Goal: Information Seeking & Learning: Learn about a topic

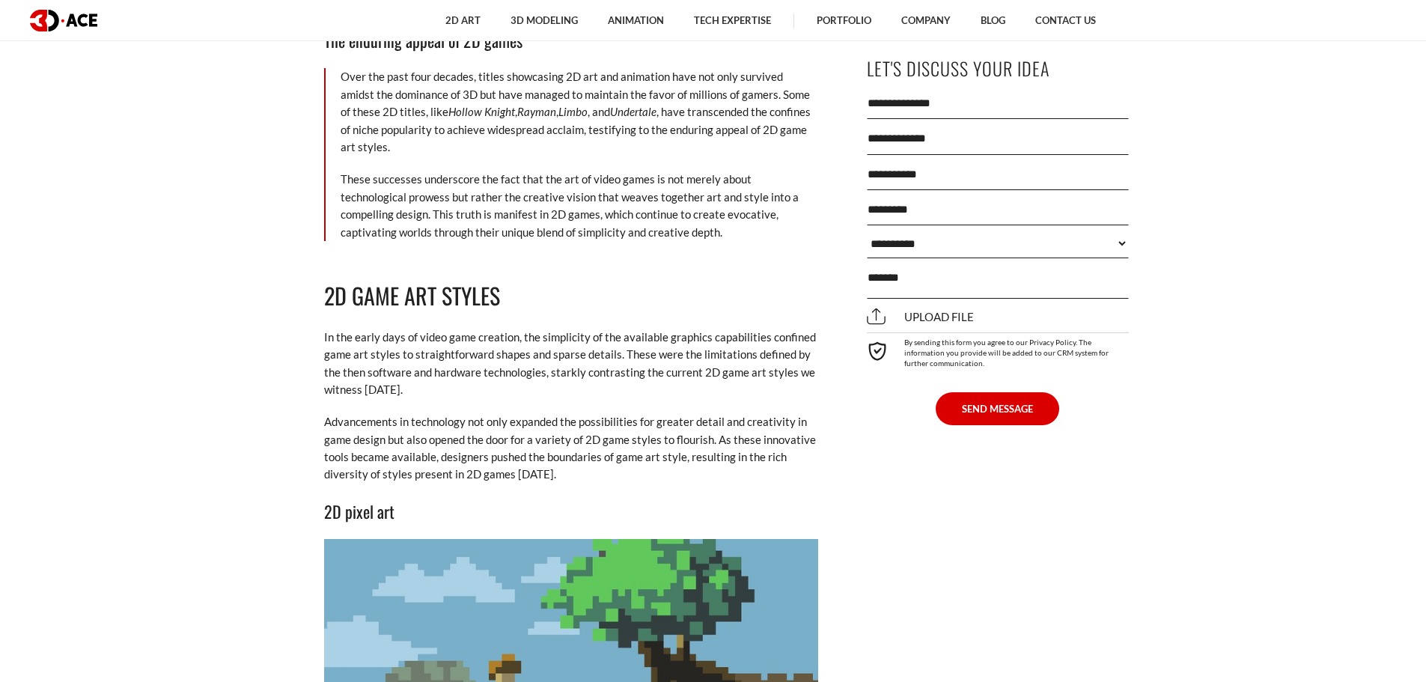
scroll to position [2470, 0]
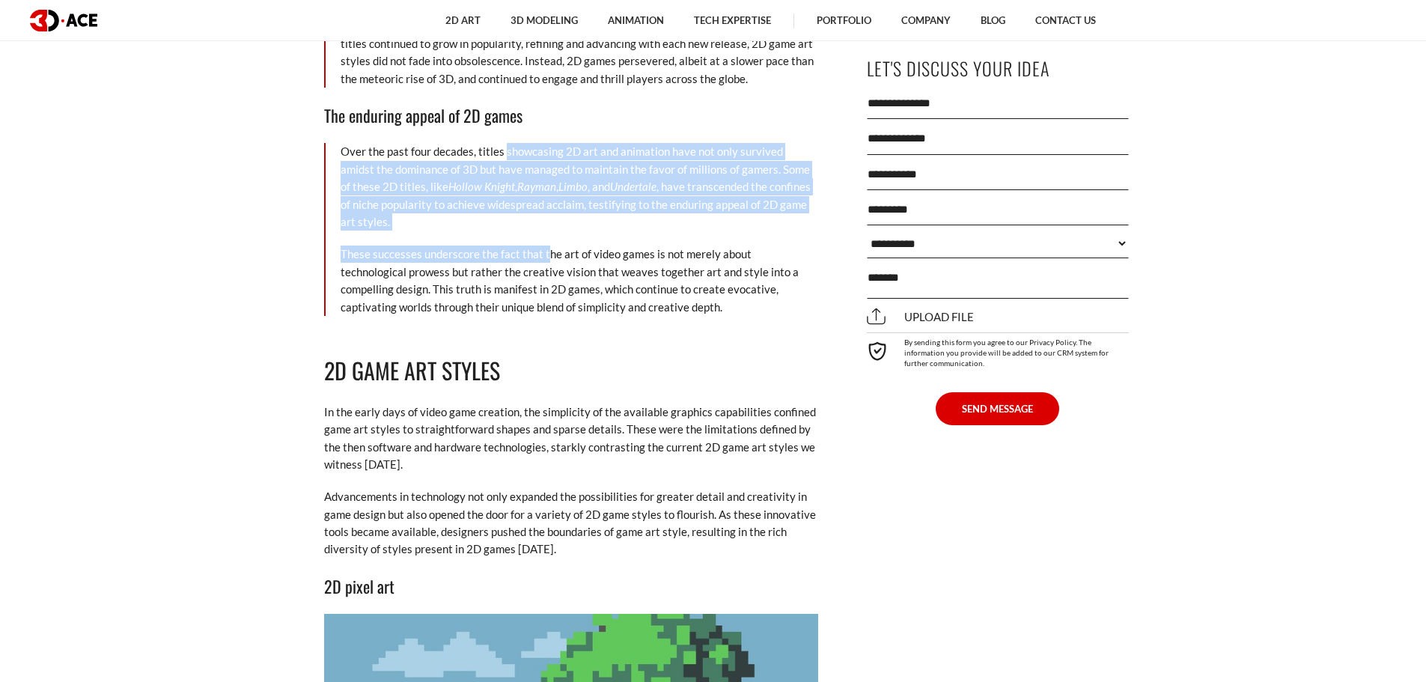
drag, startPoint x: 505, startPoint y: 157, endPoint x: 547, endPoint y: 229, distance: 83.6
click at [547, 229] on div "Over the past four decades, titles showcasing 2D art and animation have not onl…" at bounding box center [571, 229] width 494 height 173
click at [547, 246] on p "These successes underscore the fact that the art of video games is not merely a…" at bounding box center [580, 281] width 478 height 70
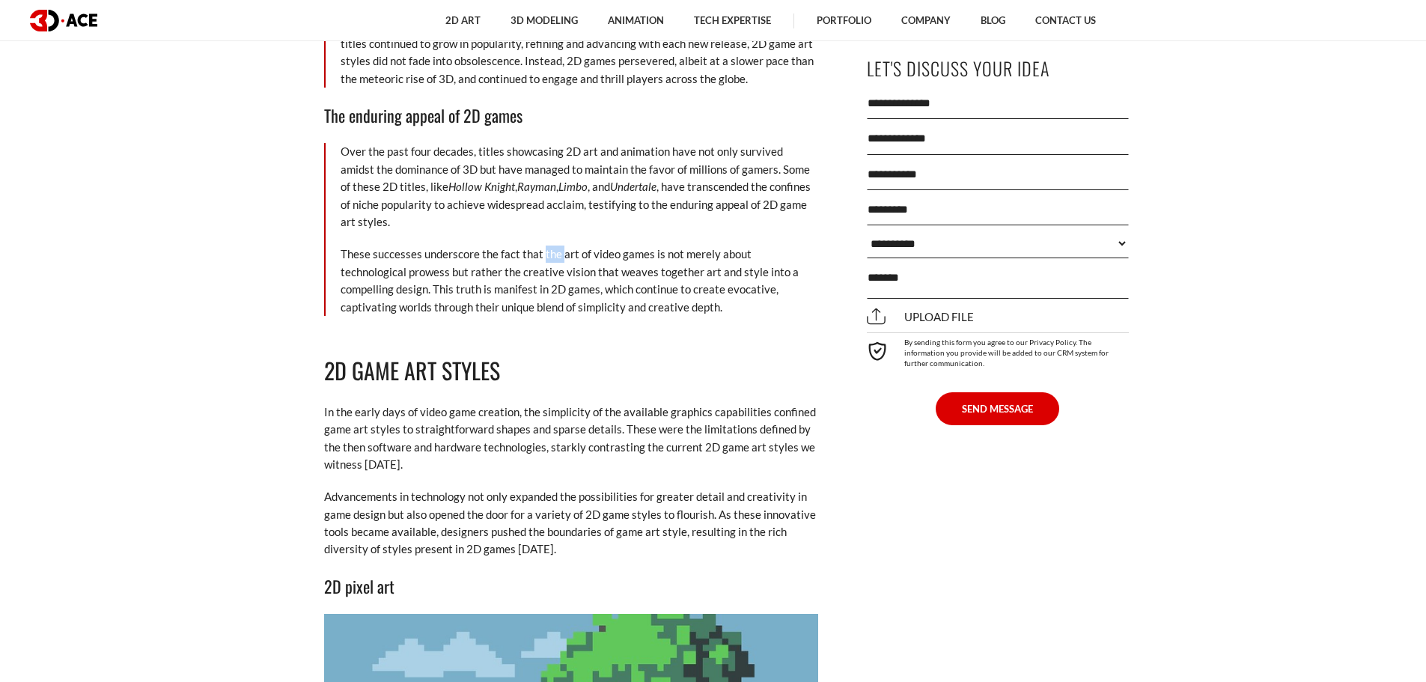
click at [547, 246] on p "These successes underscore the fact that the art of video games is not merely a…" at bounding box center [580, 281] width 478 height 70
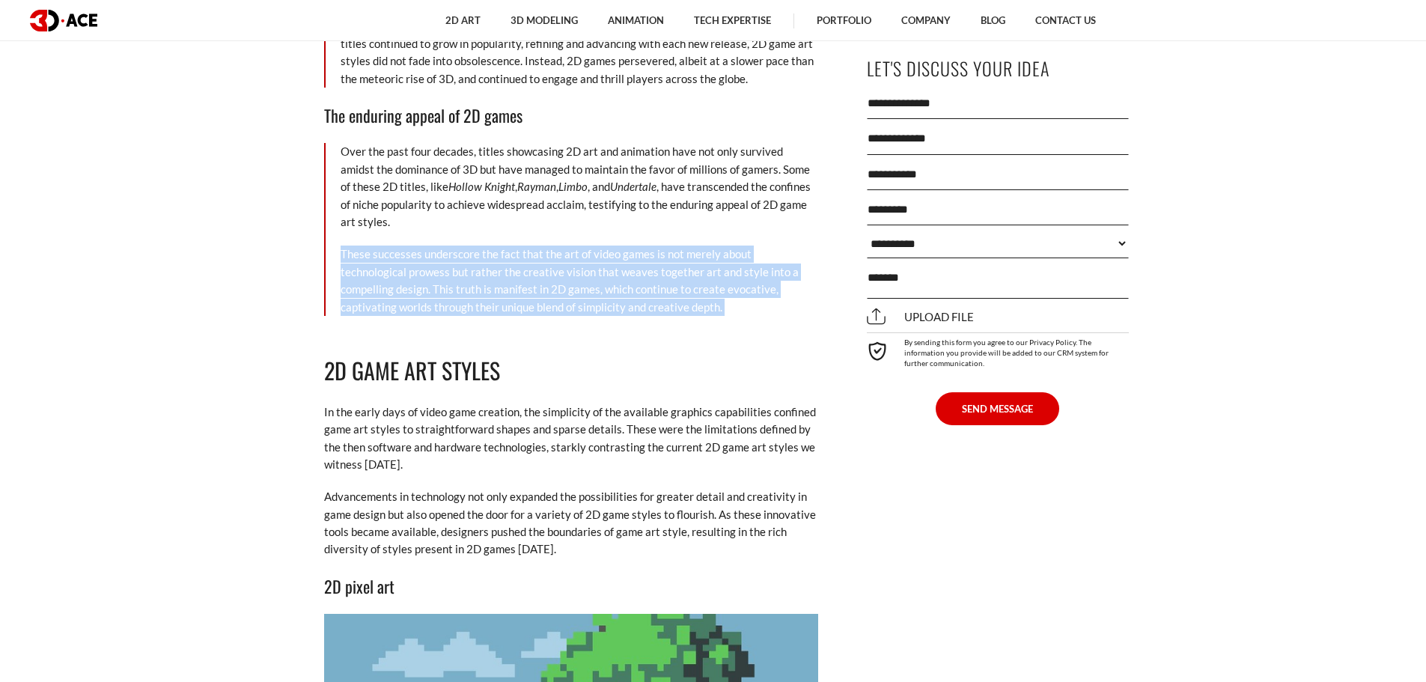
click at [530, 246] on p "These successes underscore the fact that the art of video games is not merely a…" at bounding box center [580, 281] width 478 height 70
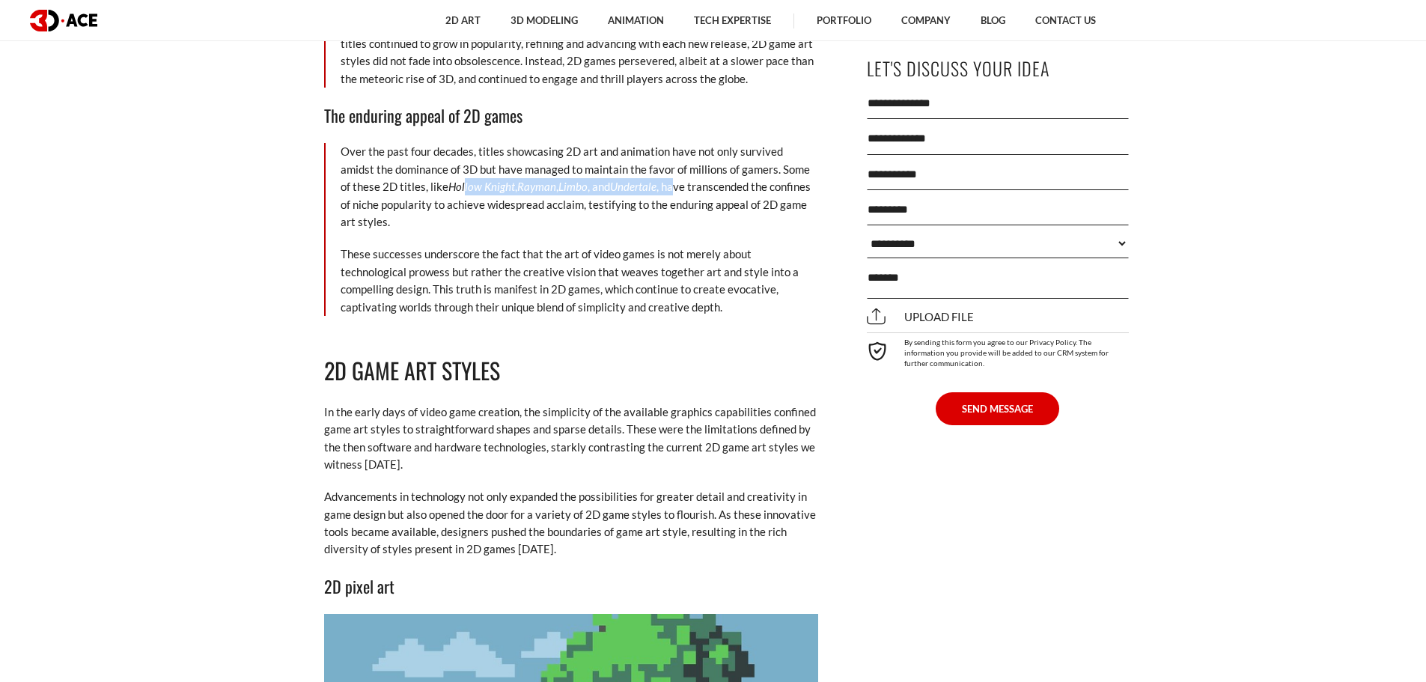
drag, startPoint x: 481, startPoint y: 183, endPoint x: 635, endPoint y: 186, distance: 153.5
click at [635, 186] on p "Over the past four decades, titles showcasing 2D art and animation have not onl…" at bounding box center [580, 187] width 478 height 88
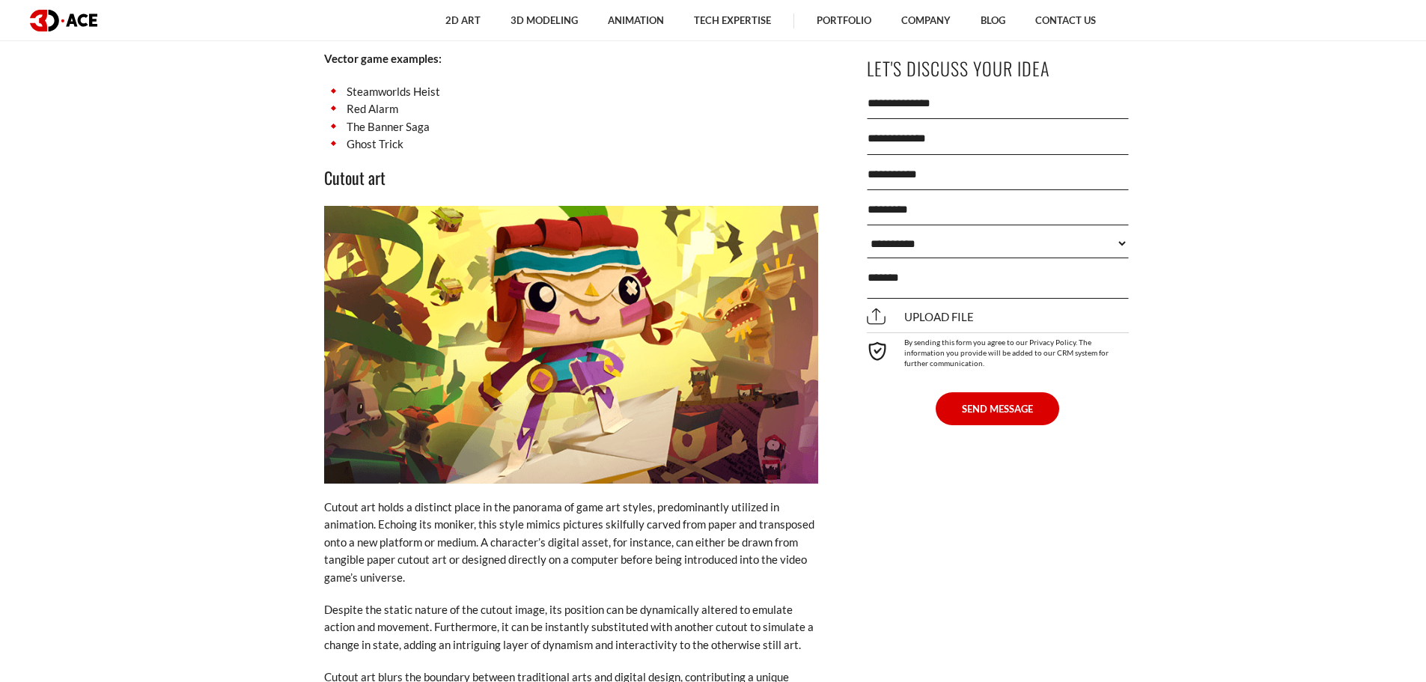
scroll to position [4641, 0]
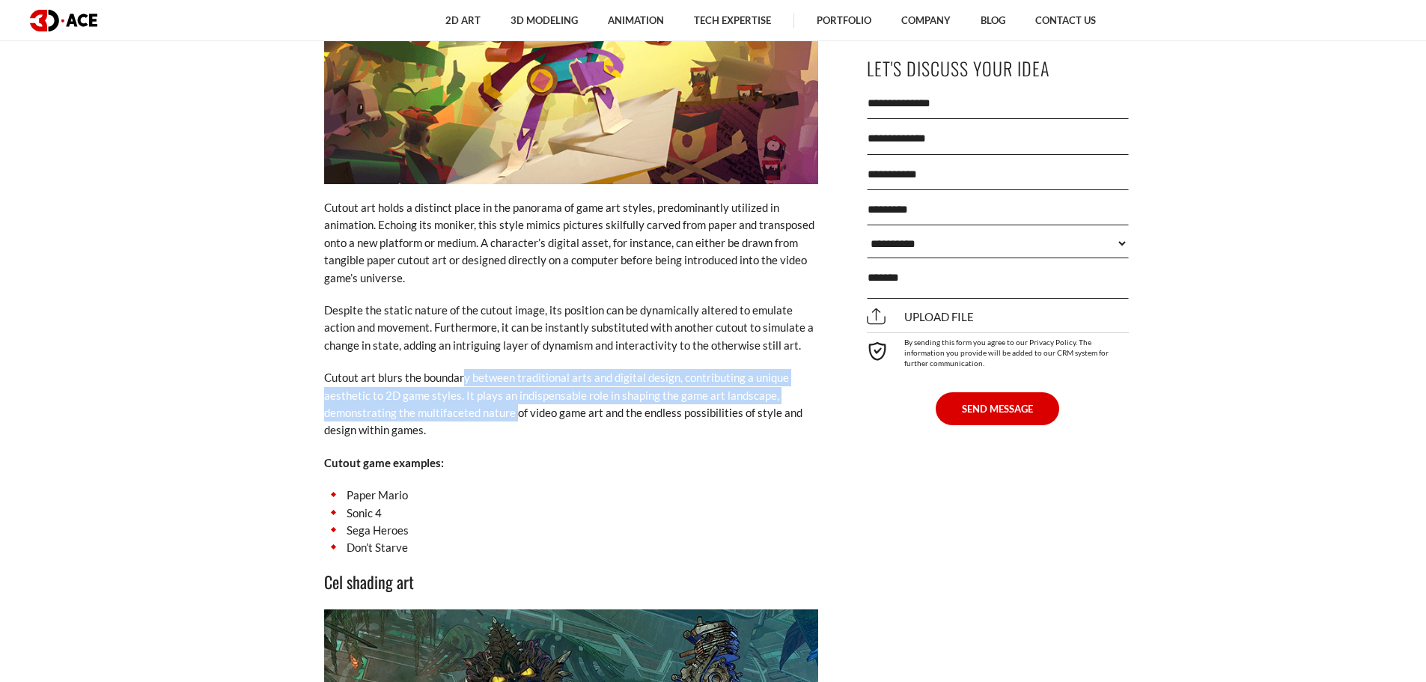
drag, startPoint x: 464, startPoint y: 337, endPoint x: 517, endPoint y: 382, distance: 69.0
click at [517, 382] on p "Cutout art blurs the boundary between traditional arts and digital design, cont…" at bounding box center [571, 404] width 494 height 70
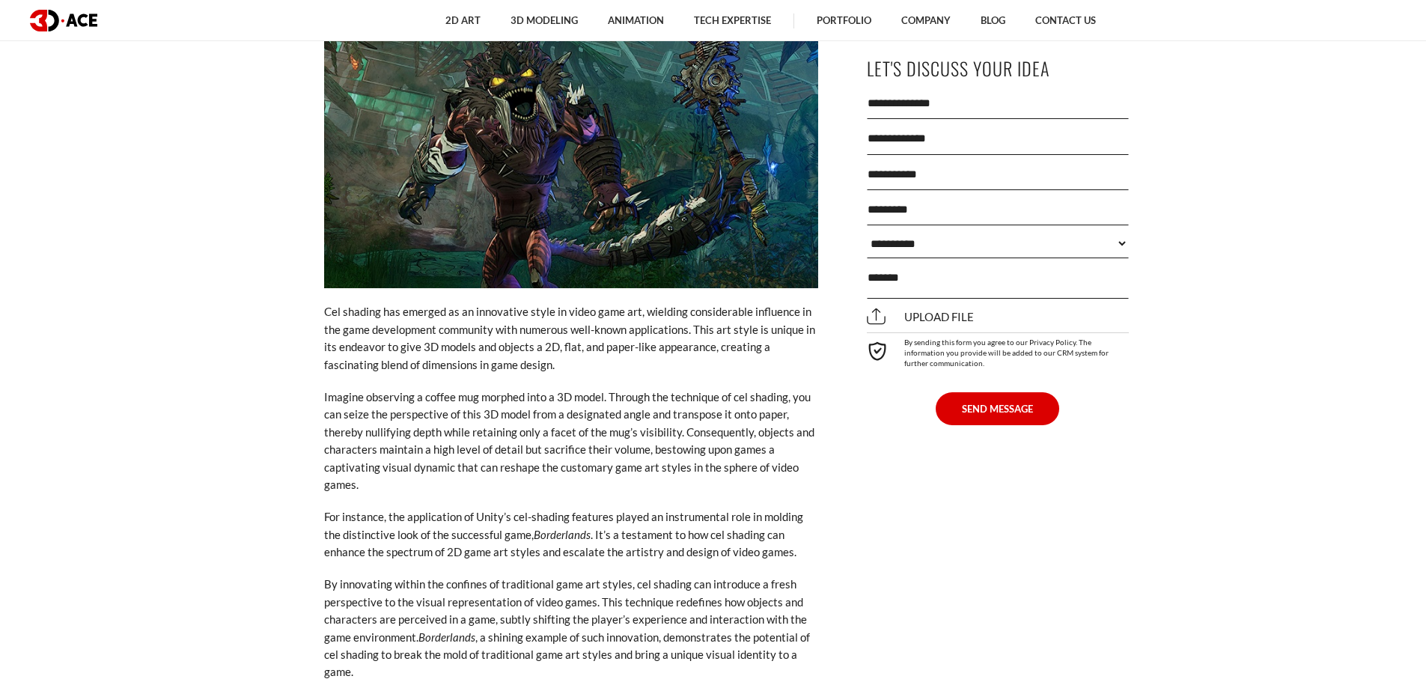
scroll to position [5016, 0]
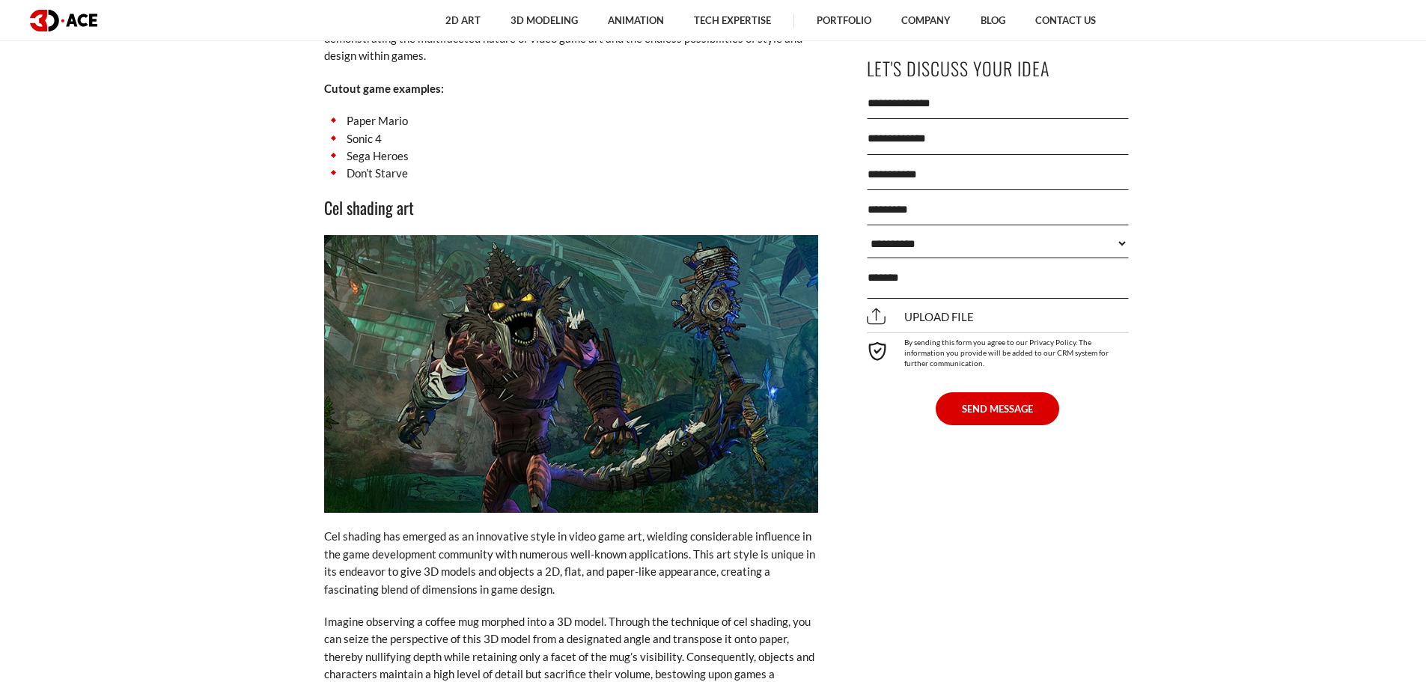
click at [437, 528] on p "Cel shading has emerged as an innovative style in video game art, wielding cons…" at bounding box center [571, 563] width 494 height 70
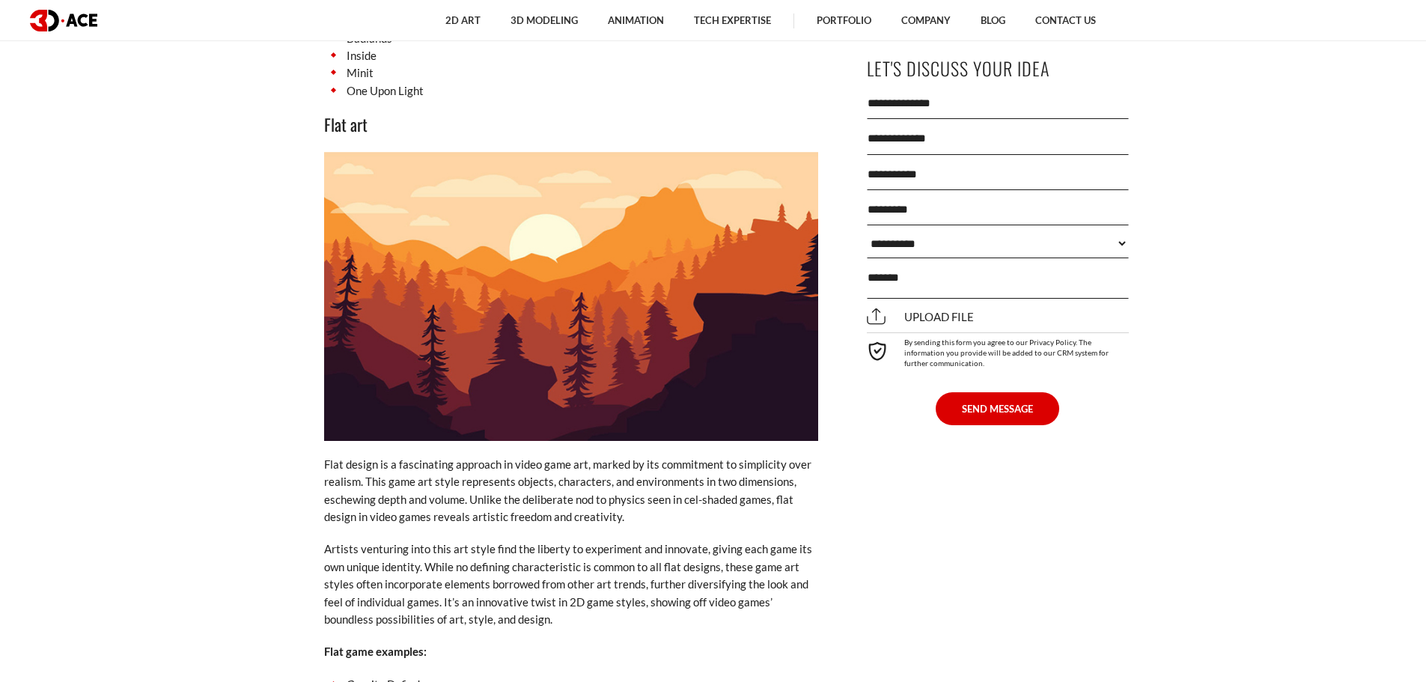
scroll to position [6737, 0]
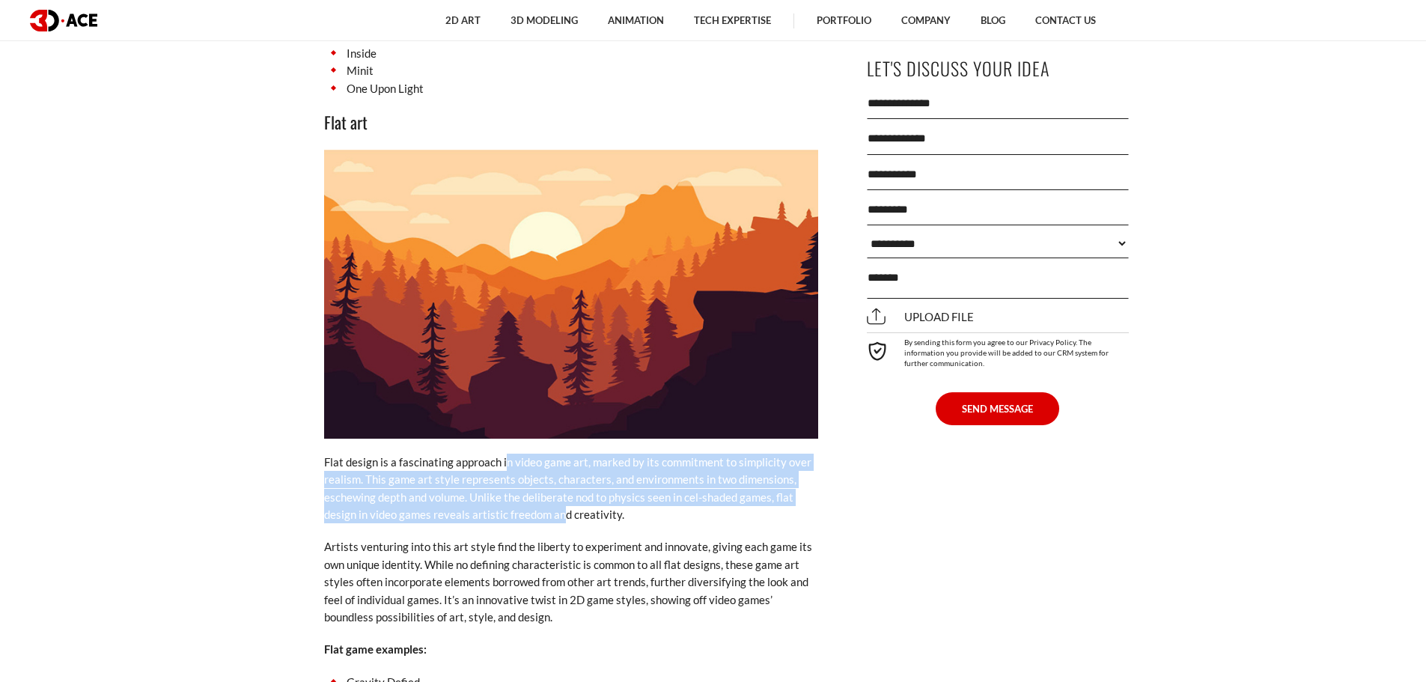
drag, startPoint x: 506, startPoint y: 419, endPoint x: 559, endPoint y: 487, distance: 86.4
click at [559, 487] on p "Flat design is a fascinating approach in video game art, marked by its commitme…" at bounding box center [571, 489] width 494 height 70
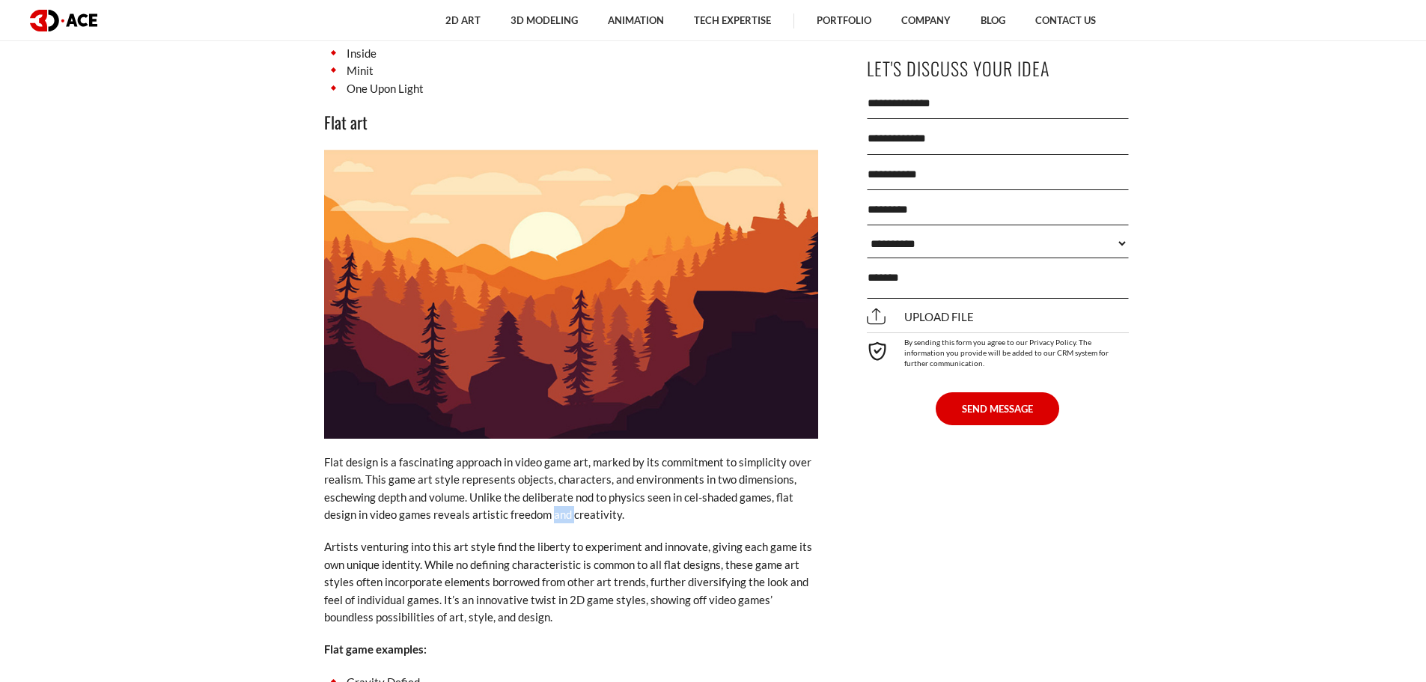
click at [559, 487] on p "Flat design is a fascinating approach in video game art, marked by its commitme…" at bounding box center [571, 489] width 494 height 70
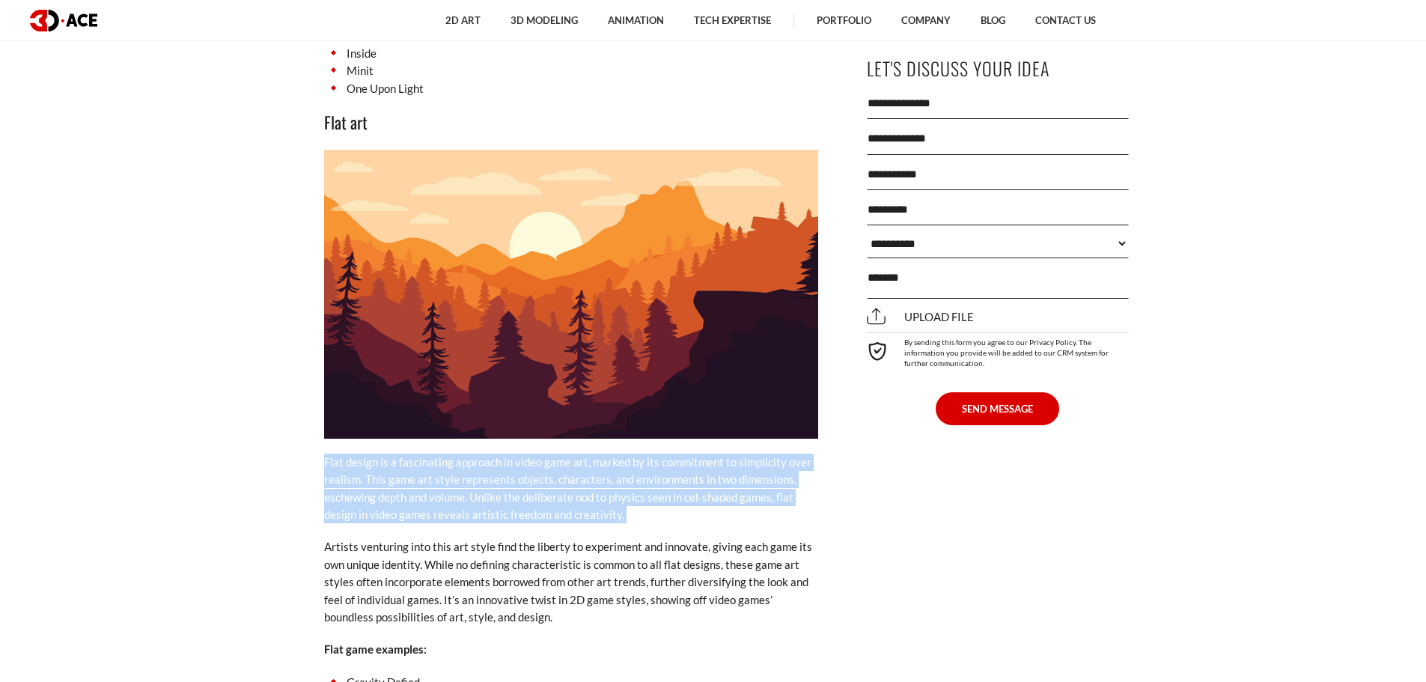
click at [559, 487] on p "Flat design is a fascinating approach in video game art, marked by its commitme…" at bounding box center [571, 489] width 494 height 70
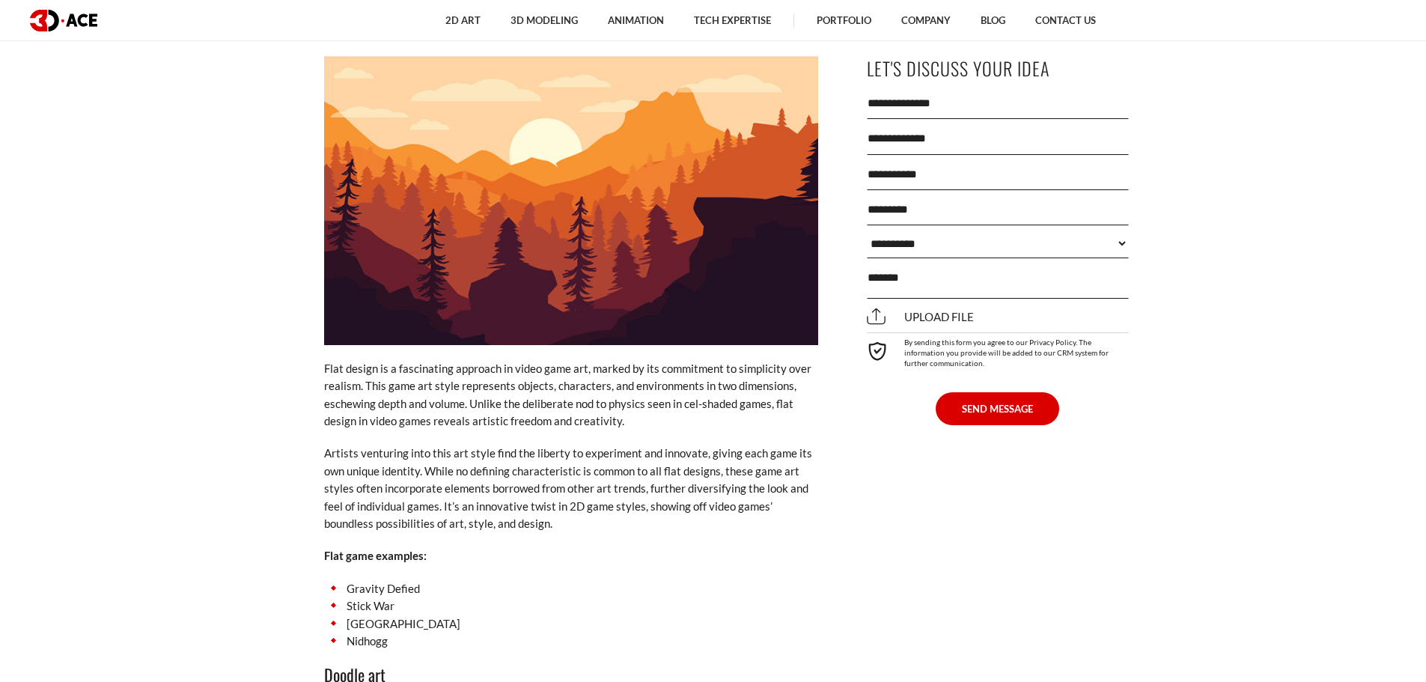
scroll to position [6962, 0]
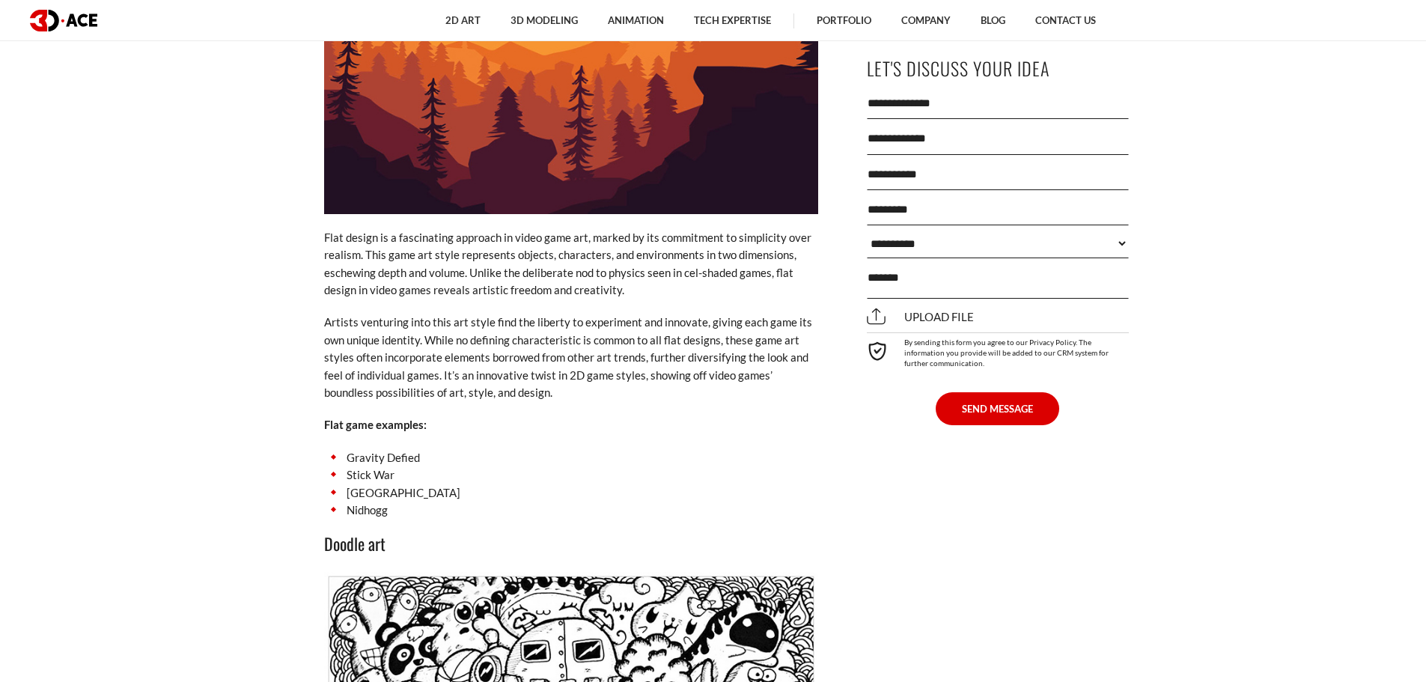
click at [378, 484] on li "[GEOGRAPHIC_DATA]" at bounding box center [571, 492] width 494 height 17
copy ul "[GEOGRAPHIC_DATA]"
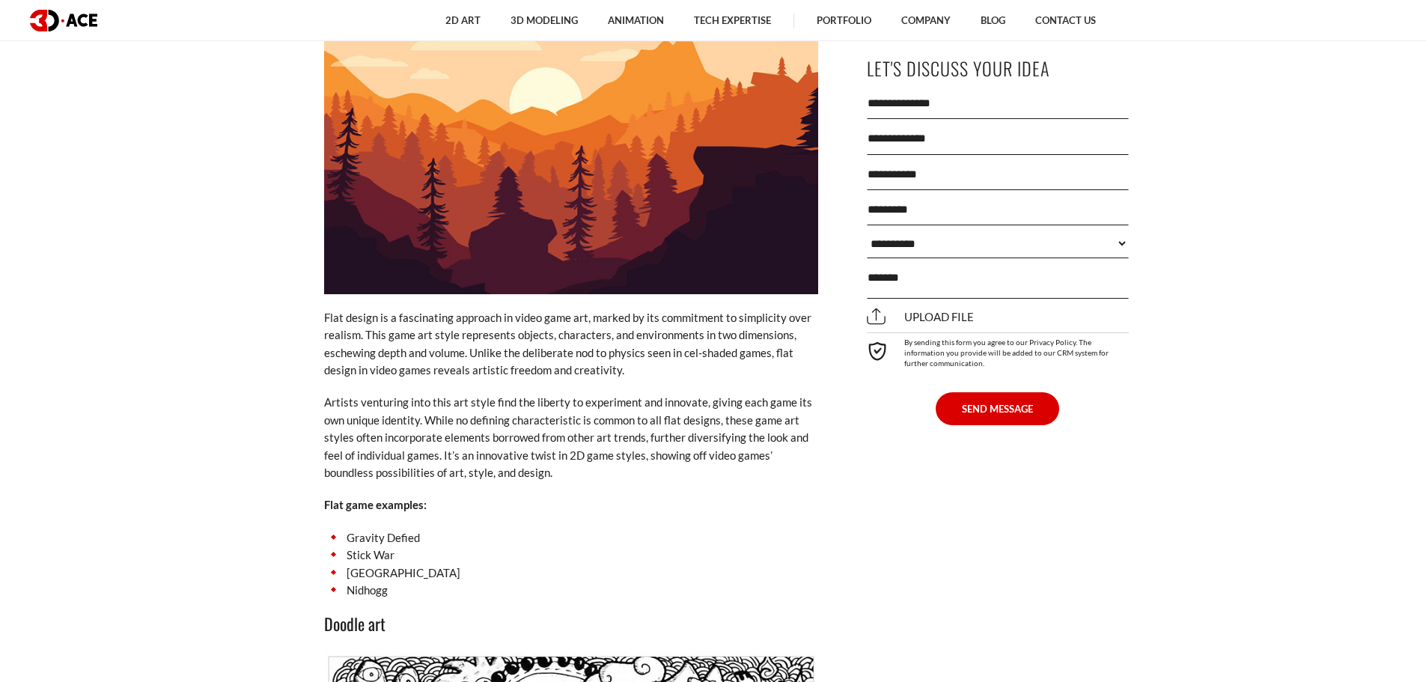
scroll to position [6887, 0]
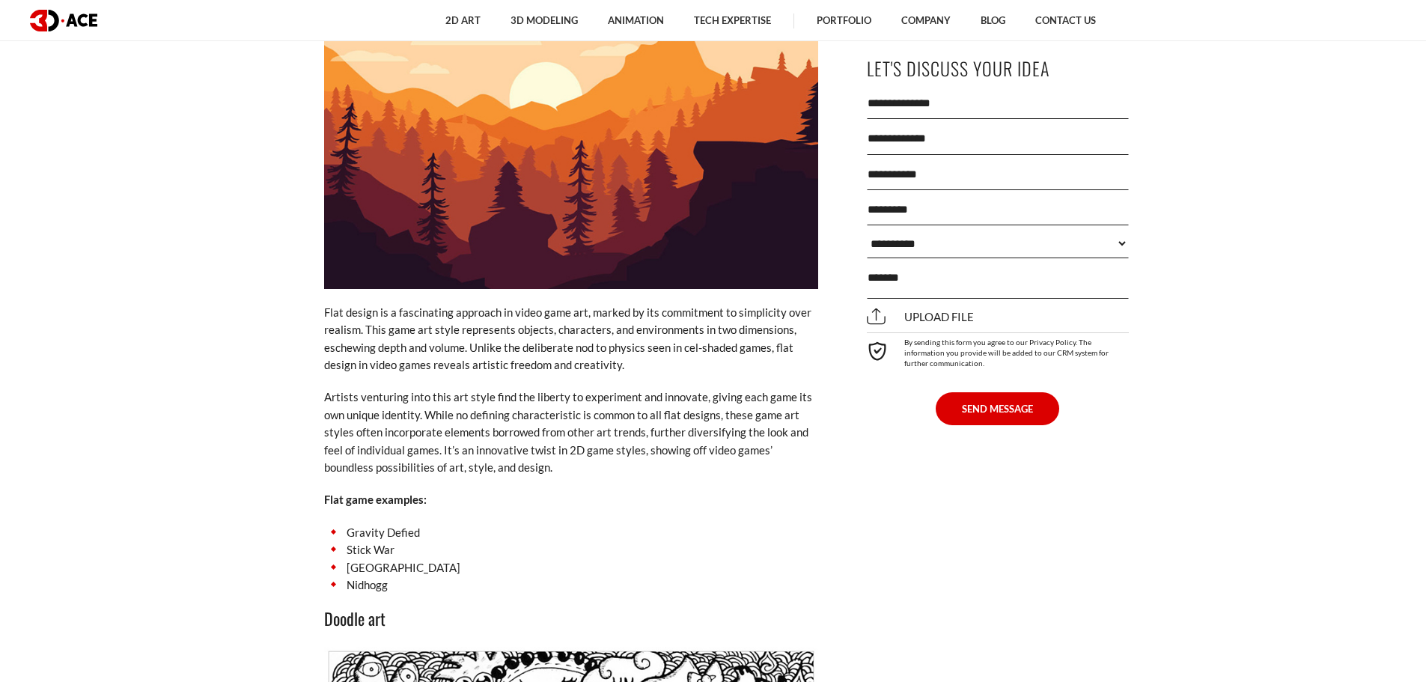
click at [380, 524] on li "Gravity Defied" at bounding box center [571, 532] width 494 height 17
click at [368, 576] on li "Nidhogg" at bounding box center [571, 584] width 494 height 17
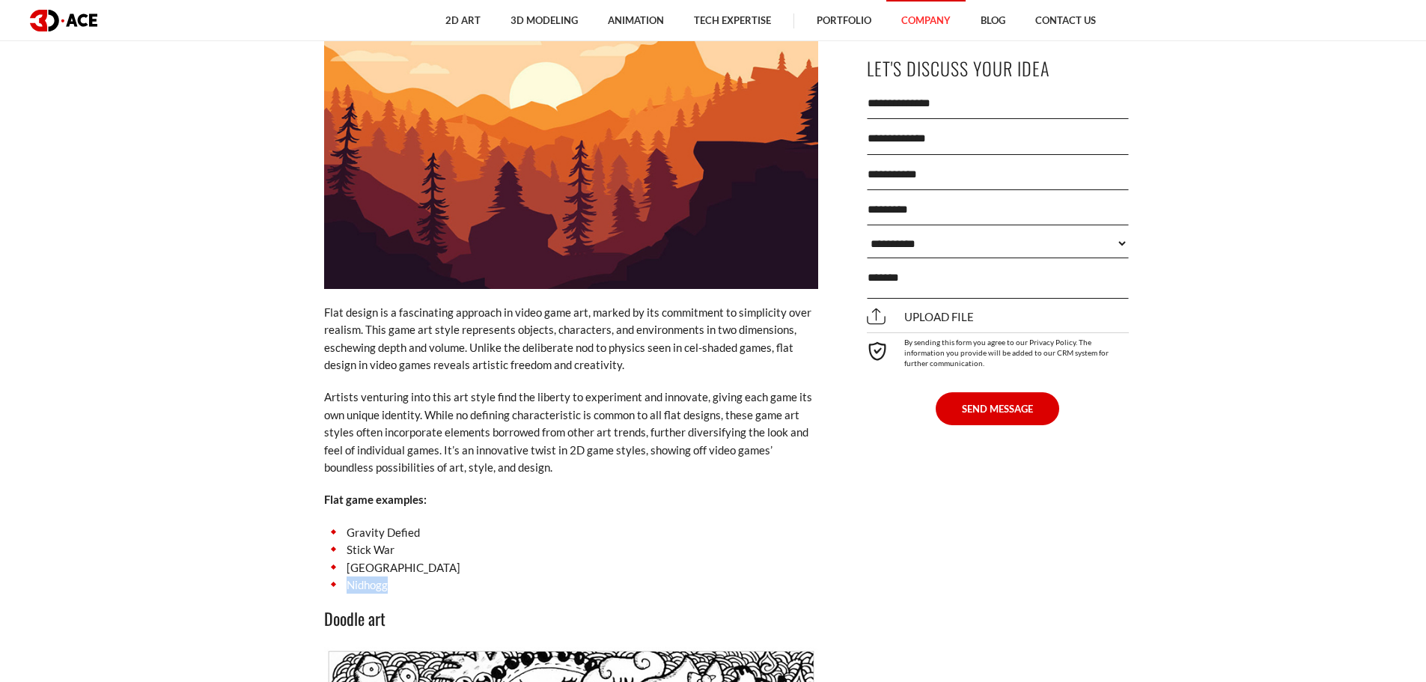
copy li "Nidhogg"
click at [401, 606] on h3 "Doodle art" at bounding box center [571, 618] width 494 height 25
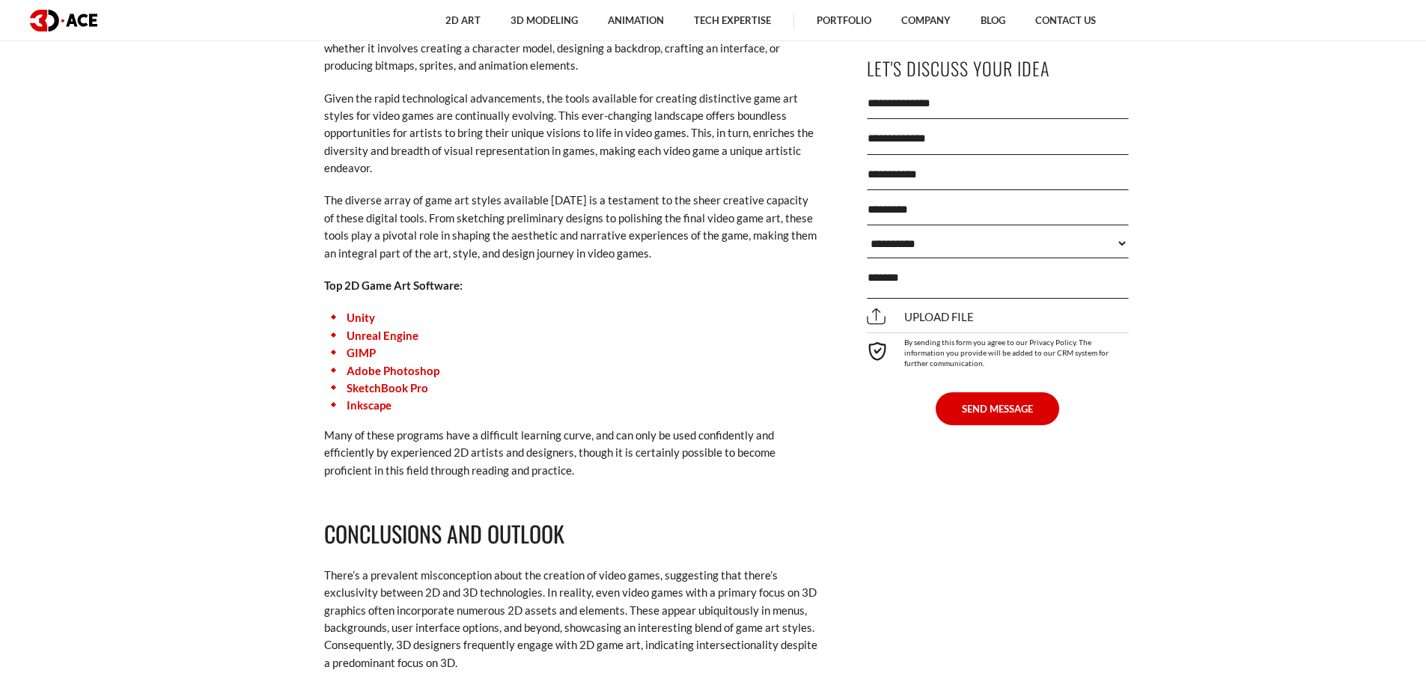
scroll to position [8759, 0]
